Goal: Information Seeking & Learning: Find specific fact

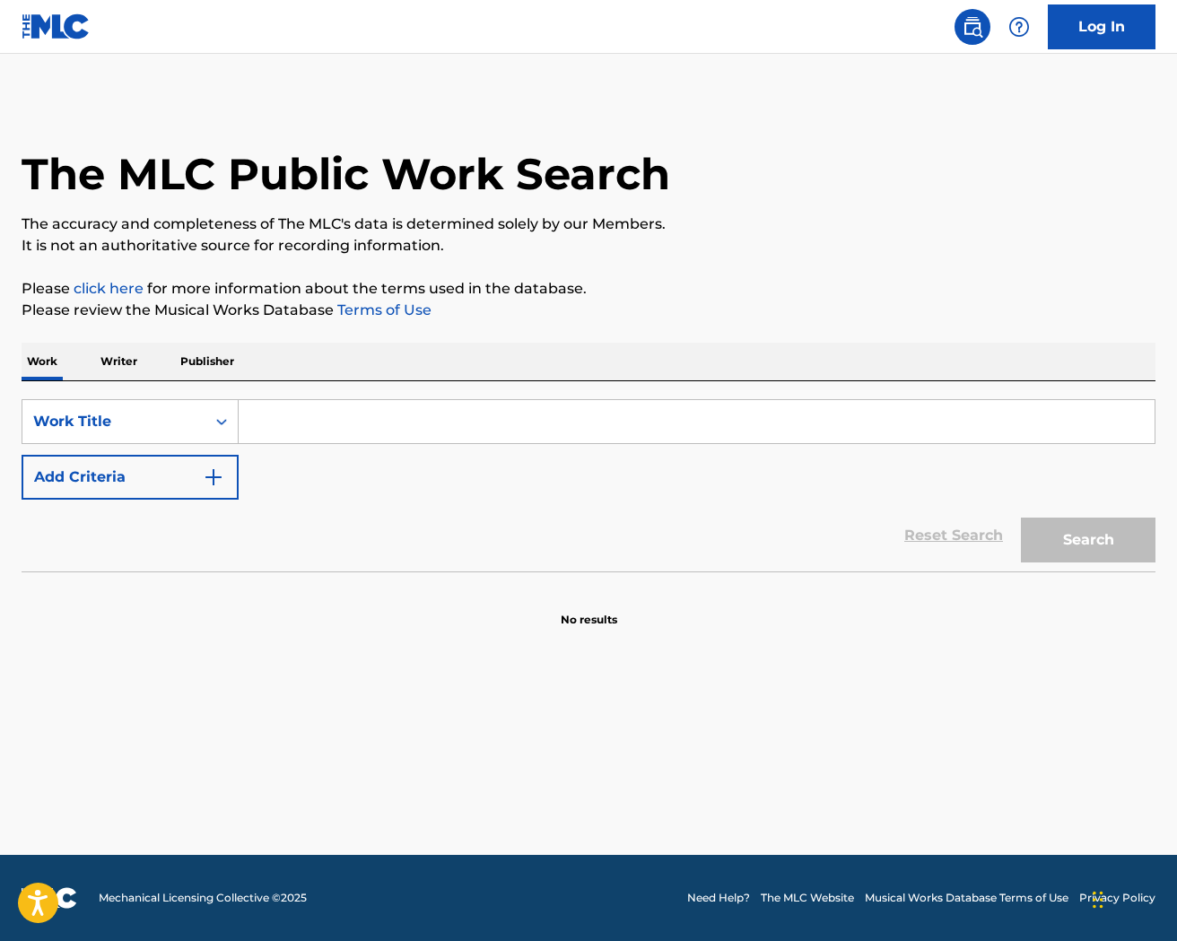
drag, startPoint x: 329, startPoint y: 414, endPoint x: 348, endPoint y: 398, distance: 24.2
click at [329, 413] on input "Search Form" at bounding box center [697, 421] width 916 height 43
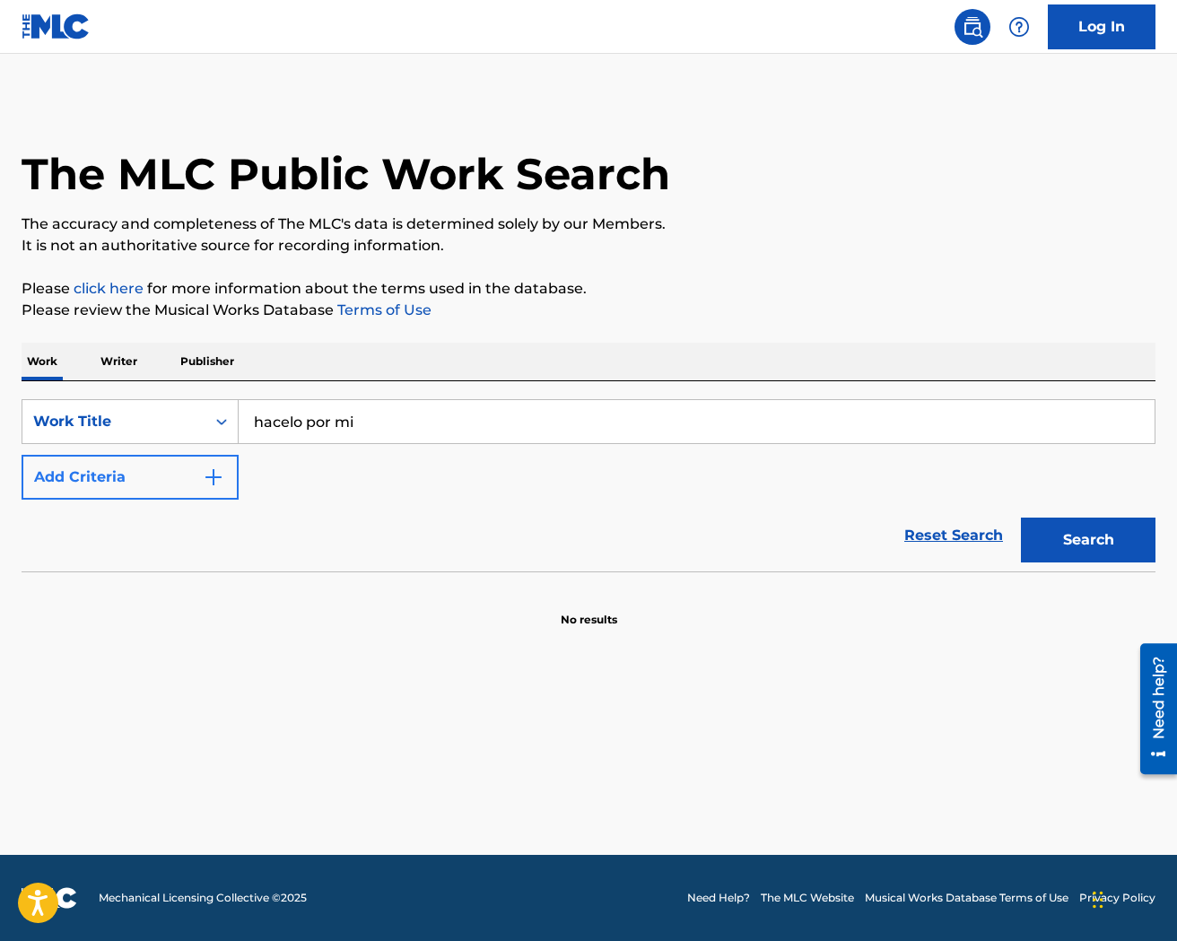
type input "hacelo por mi"
click at [208, 478] on img "Search Form" at bounding box center [214, 477] width 22 height 22
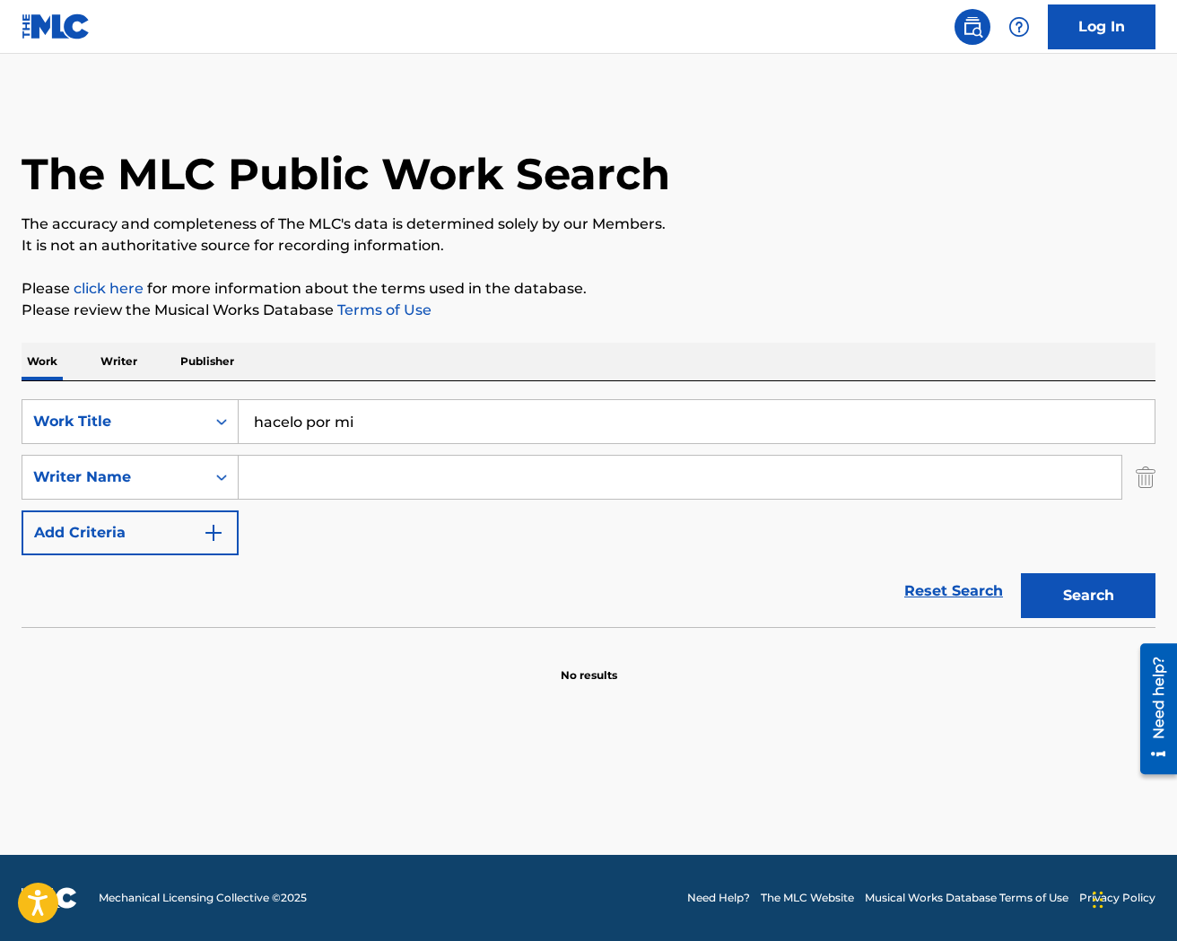
click at [293, 473] on input "Search Form" at bounding box center [680, 477] width 883 height 43
type input "pertusi"
click at [1021, 573] on button "Search" at bounding box center [1088, 595] width 135 height 45
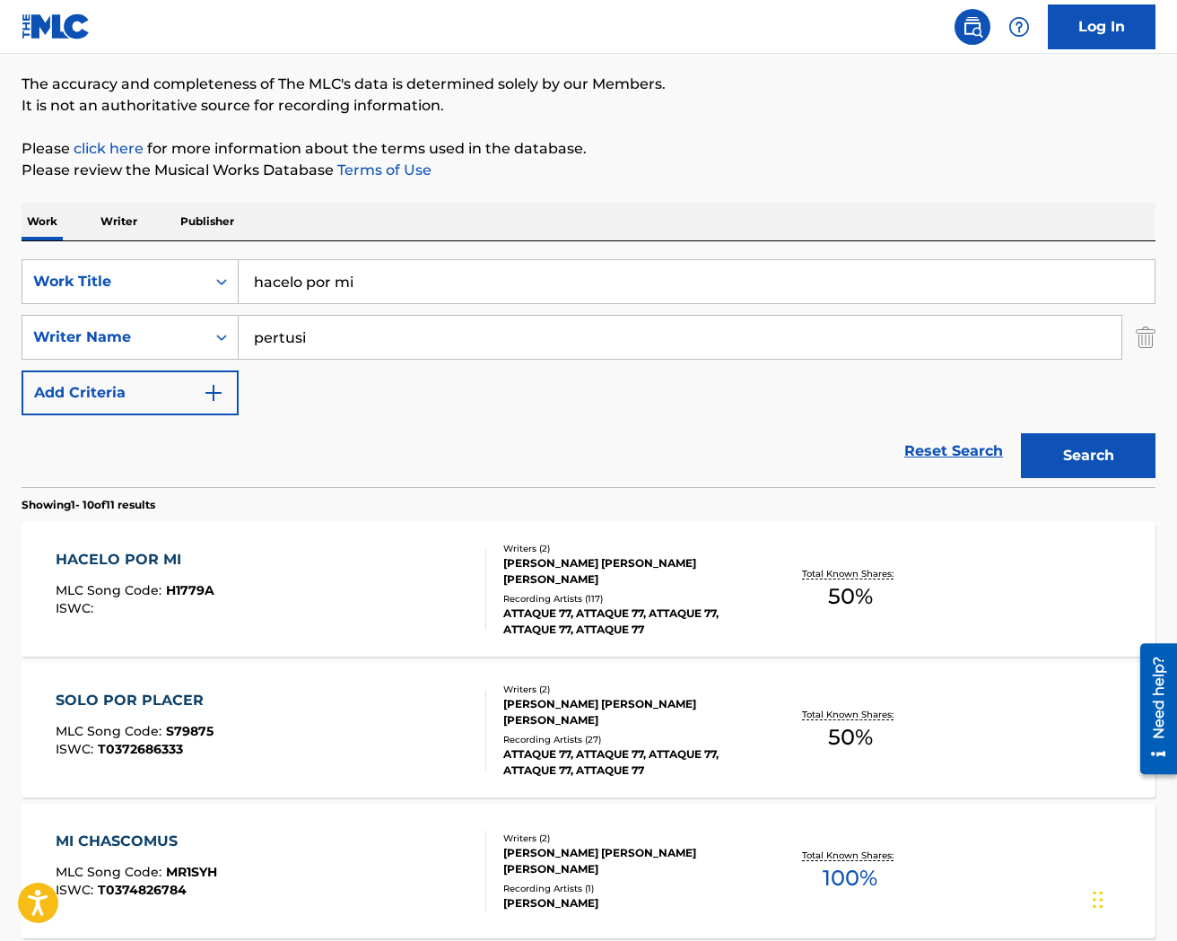
scroll to position [167, 0]
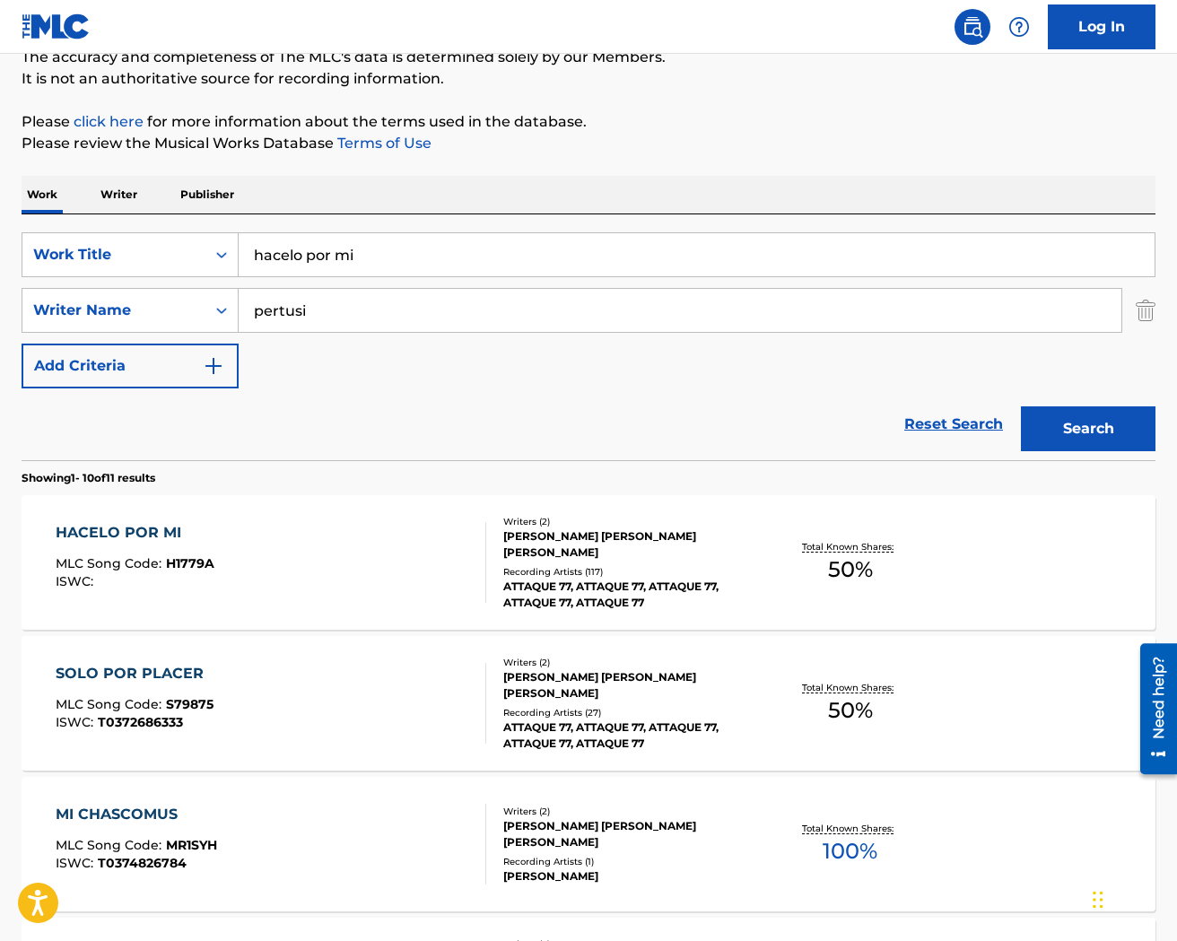
click at [582, 538] on div "[PERSON_NAME] [PERSON_NAME] [PERSON_NAME]" at bounding box center [629, 544] width 252 height 32
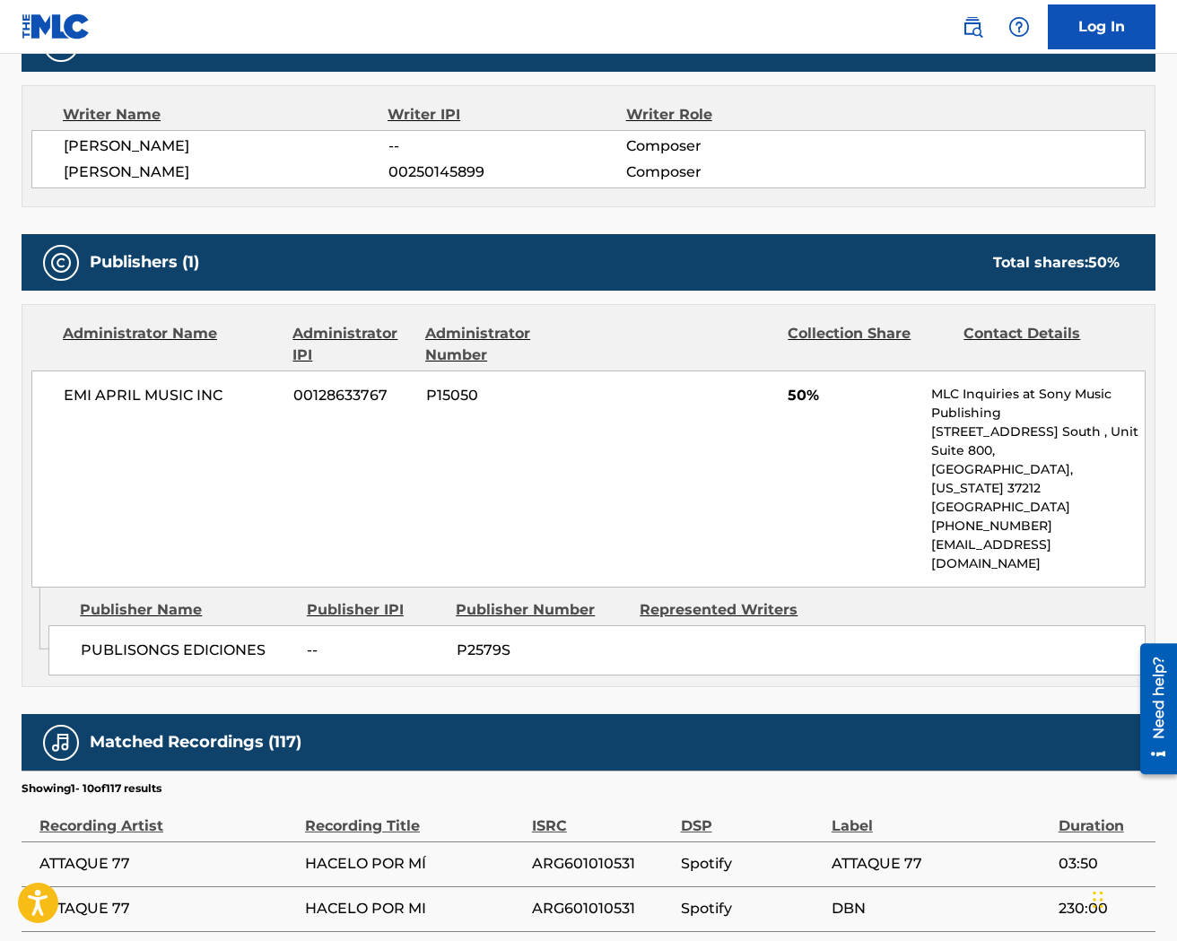
scroll to position [618, 0]
